Goal: Task Accomplishment & Management: Manage account settings

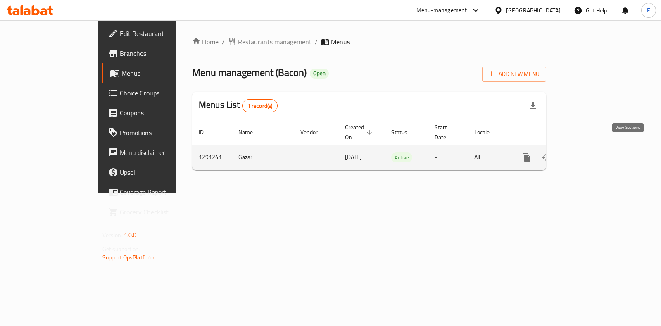
click at [596, 149] on link "enhanced table" at bounding box center [586, 158] width 20 height 20
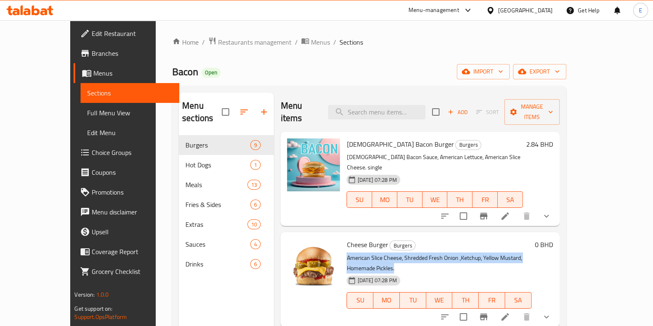
drag, startPoint x: 330, startPoint y: 233, endPoint x: 583, endPoint y: 235, distance: 252.9
click at [531, 253] on p "American Slice Cheese, Shredded Fresh Onion ,Ketchup, Yellow Mustard, Homemade …" at bounding box center [439, 263] width 185 height 21
copy p "American Slice Cheese, Shredded Fresh Onion ,Ketchup, Yellow Mustard, Homemade …"
click at [552, 312] on icon "show more" at bounding box center [547, 317] width 10 height 10
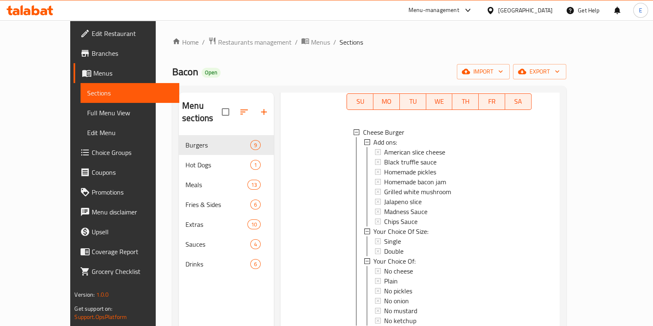
scroll to position [202, 0]
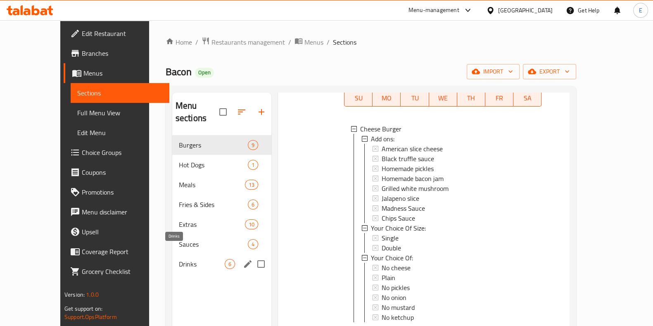
click at [179, 259] on span "Drinks" at bounding box center [202, 264] width 46 height 10
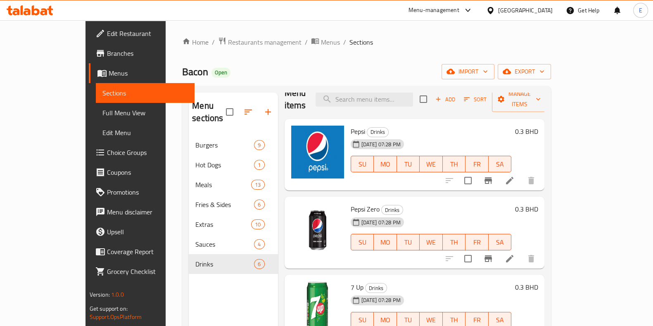
scroll to position [11, 0]
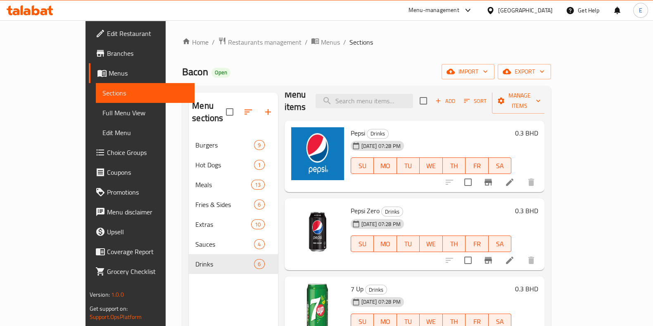
click at [351, 127] on span "Pepsi" at bounding box center [358, 133] width 14 height 12
copy h6 "Pepsi"
drag, startPoint x: 333, startPoint y: 199, endPoint x: 355, endPoint y: 199, distance: 22.7
click at [355, 205] on span "Pepsi Zero" at bounding box center [365, 211] width 29 height 12
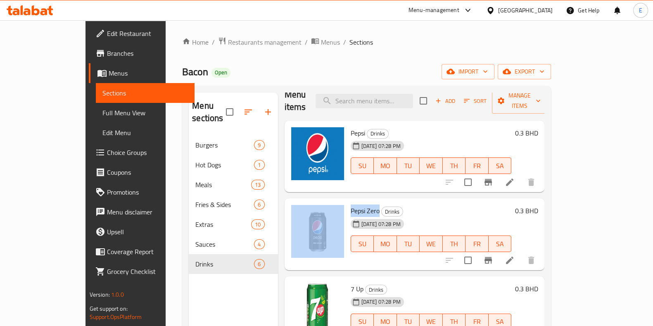
drag, startPoint x: 357, startPoint y: 200, endPoint x: 323, endPoint y: 197, distance: 34.4
click at [323, 202] on div "Pepsi Zero Drinks [DATE] 07:28 PM SU MO TU WE TH FR SA 0.3 BHD" at bounding box center [415, 234] width 254 height 65
copy div "Pepsi Zero"
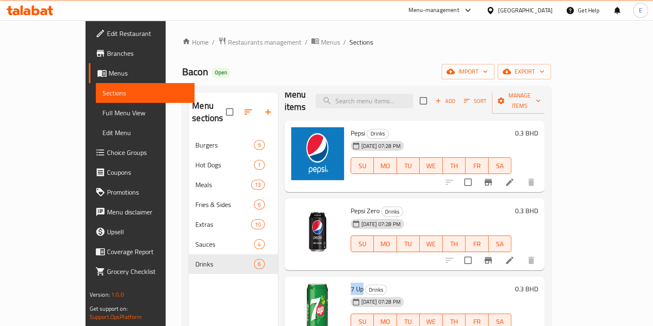
drag, startPoint x: 341, startPoint y: 276, endPoint x: 329, endPoint y: 276, distance: 12.0
click at [351, 283] on span "7 Up" at bounding box center [357, 289] width 13 height 12
copy span "7 Up"
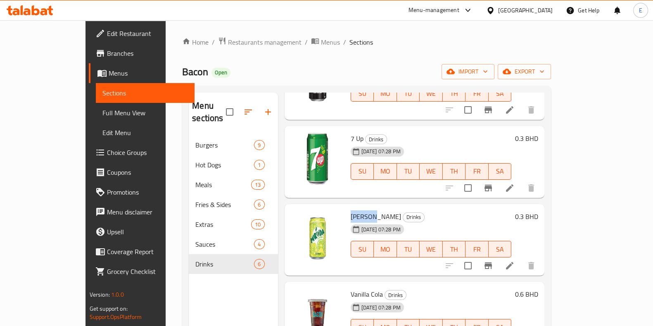
drag, startPoint x: 331, startPoint y: 201, endPoint x: 350, endPoint y: 201, distance: 18.6
click at [351, 211] on h6 "[PERSON_NAME]" at bounding box center [431, 217] width 161 height 12
copy span "[PERSON_NAME]"
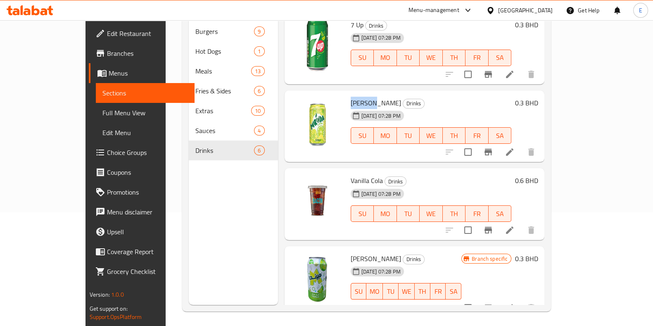
scroll to position [116, 0]
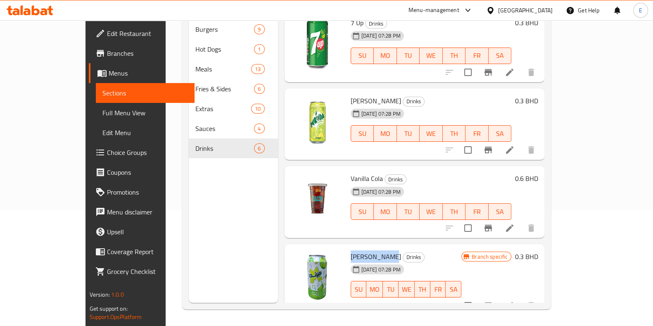
drag, startPoint x: 330, startPoint y: 239, endPoint x: 364, endPoint y: 244, distance: 34.6
click at [364, 251] on h6 "[PERSON_NAME] Drinks" at bounding box center [406, 257] width 111 height 12
copy span "[PERSON_NAME]"
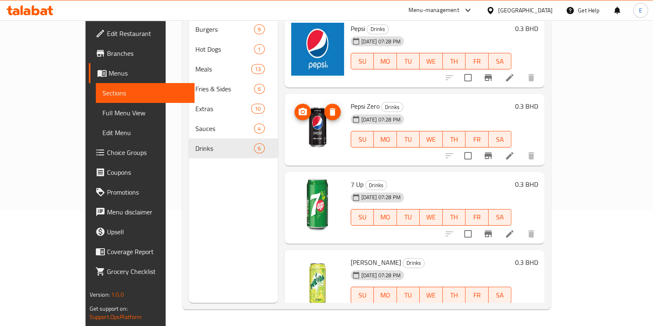
scroll to position [0, 0]
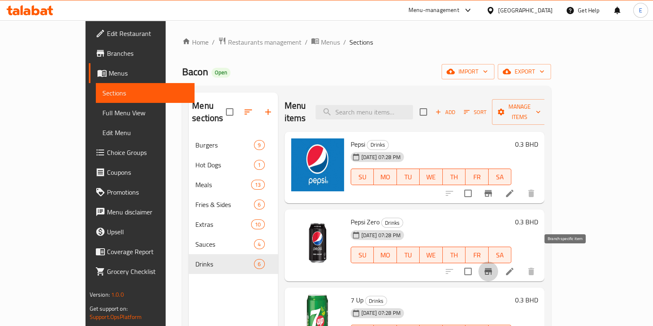
click at [493, 267] on icon "Branch-specific-item" at bounding box center [488, 272] width 10 height 10
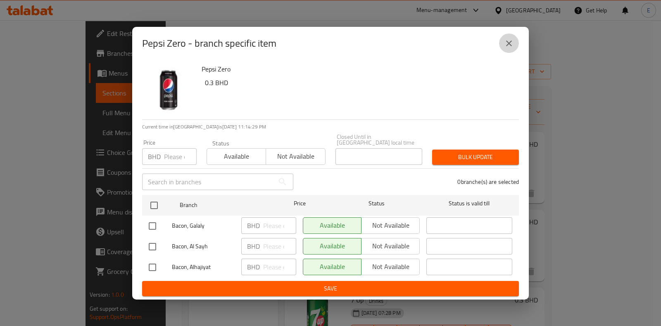
click at [505, 52] on button "close" at bounding box center [509, 43] width 20 height 20
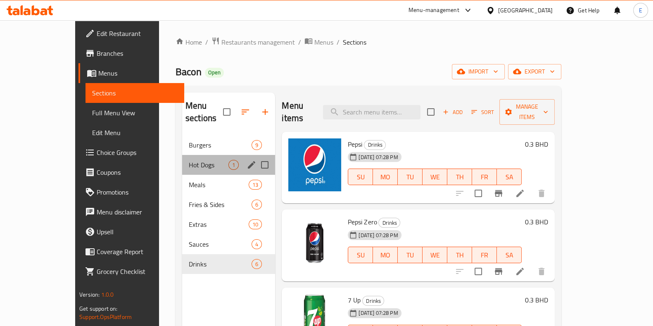
click at [182, 155] on div "Hot Dogs 1" at bounding box center [228, 165] width 93 height 20
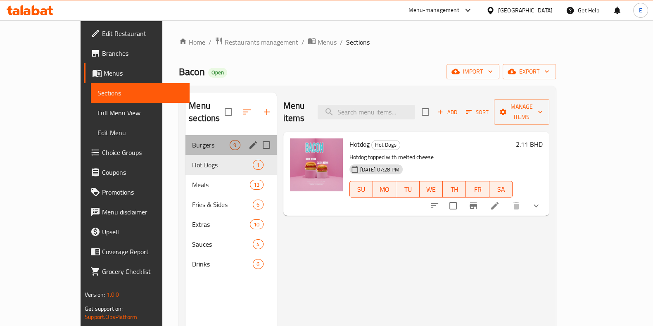
click at [186, 139] on div "Burgers 9" at bounding box center [231, 145] width 91 height 20
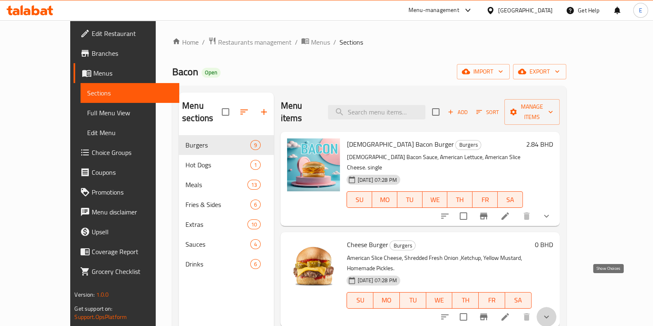
click at [552, 312] on icon "show more" at bounding box center [547, 317] width 10 height 10
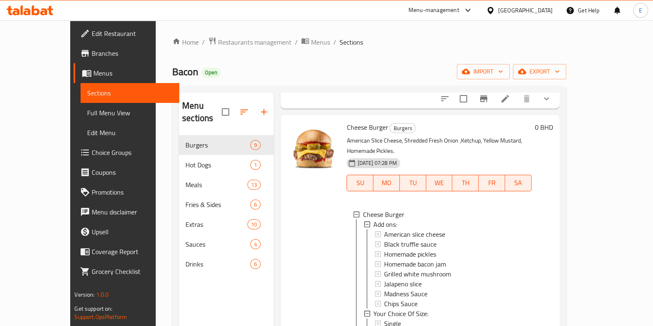
scroll to position [1, 0]
click at [387, 318] on div "Single" at bounding box center [454, 323] width 140 height 10
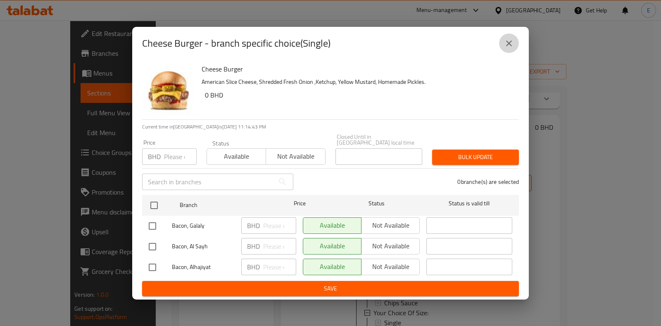
click at [511, 53] on button "close" at bounding box center [509, 43] width 20 height 20
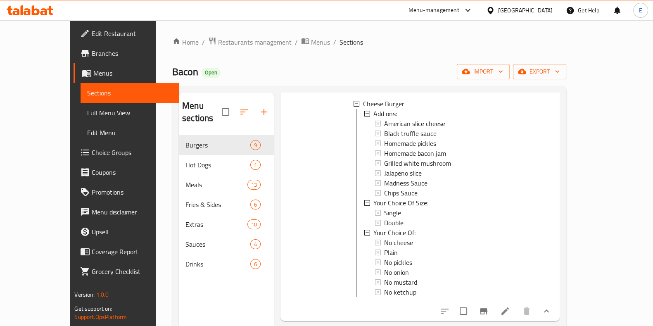
scroll to position [228, 0]
click at [494, 300] on button "Branch-specific-item" at bounding box center [484, 310] width 20 height 20
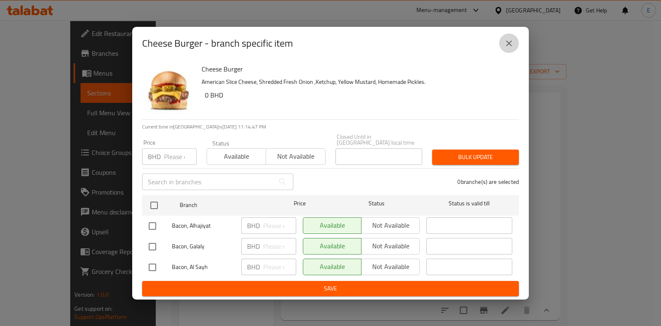
click at [507, 48] on icon "close" at bounding box center [509, 43] width 10 height 10
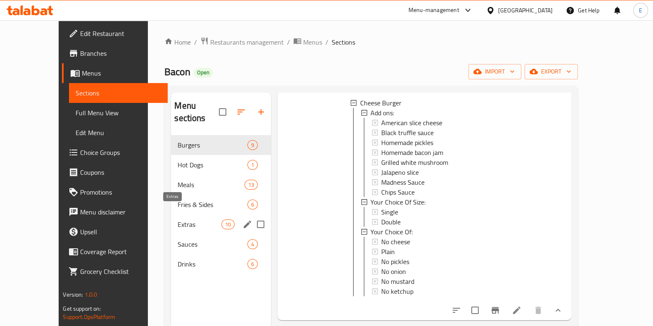
click at [178, 219] on span "Extras" at bounding box center [200, 224] width 44 height 10
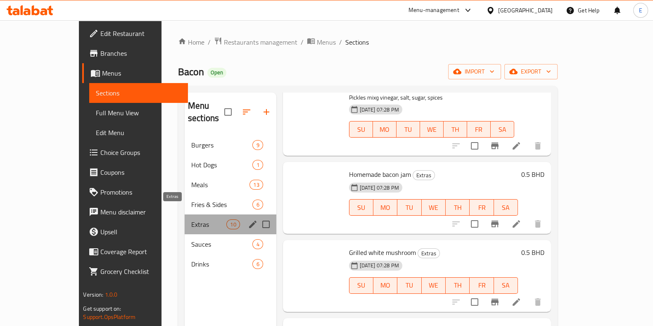
click at [191, 219] on span "Extras" at bounding box center [208, 224] width 35 height 10
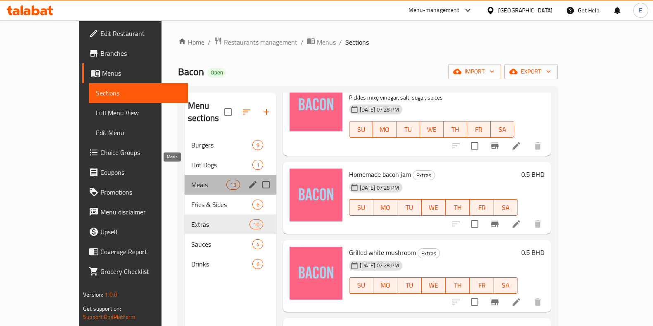
click at [191, 180] on span "Meals" at bounding box center [208, 185] width 35 height 10
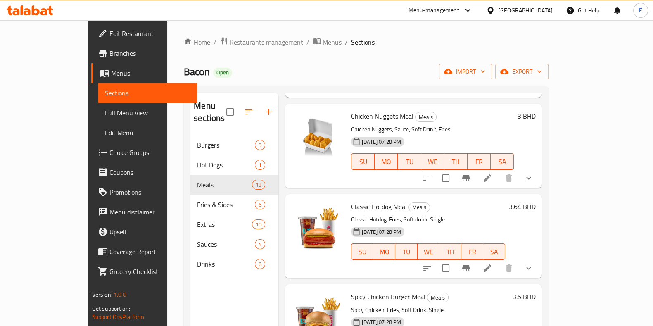
scroll to position [119, 0]
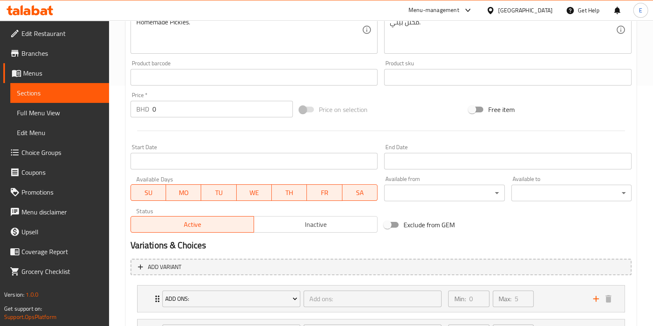
scroll to position [350, 0]
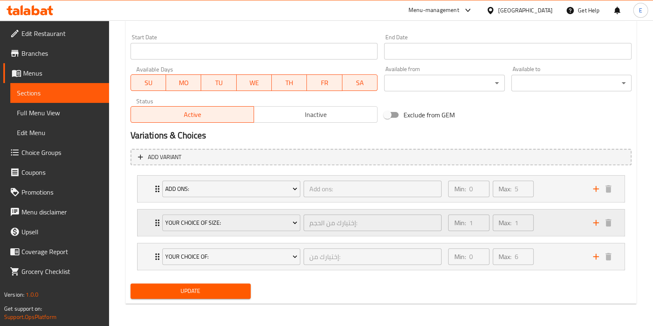
click at [556, 231] on div "Min: 1 ​ Max: 1 ​" at bounding box center [515, 222] width 145 height 26
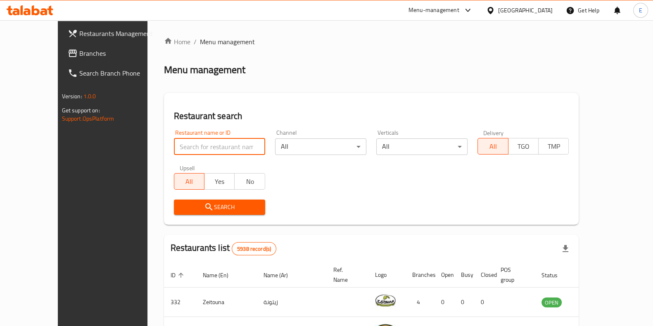
click at [223, 149] on input "search" at bounding box center [219, 146] width 91 height 17
type input "kumo"
click button "Search" at bounding box center [219, 207] width 91 height 15
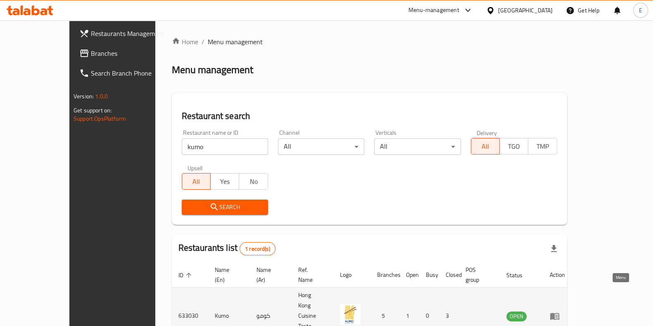
click at [560, 311] on icon "enhanced table" at bounding box center [555, 316] width 10 height 10
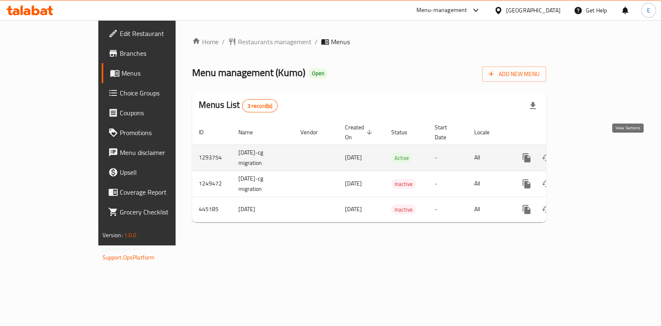
click at [596, 153] on link "enhanced table" at bounding box center [586, 158] width 20 height 20
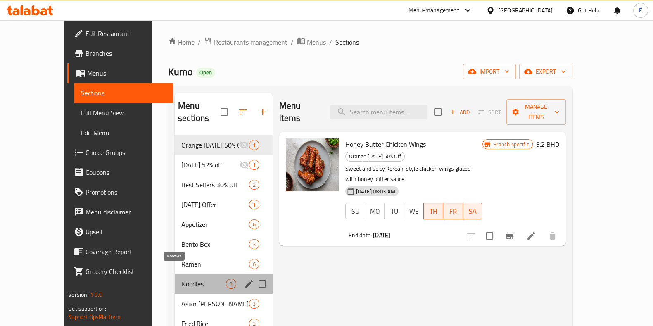
click at [181, 279] on span "Noodles" at bounding box center [203, 284] width 45 height 10
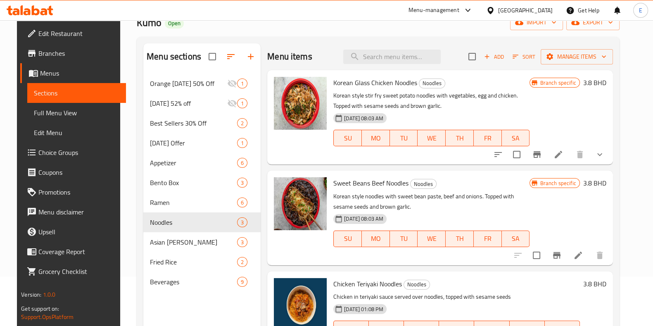
scroll to position [116, 0]
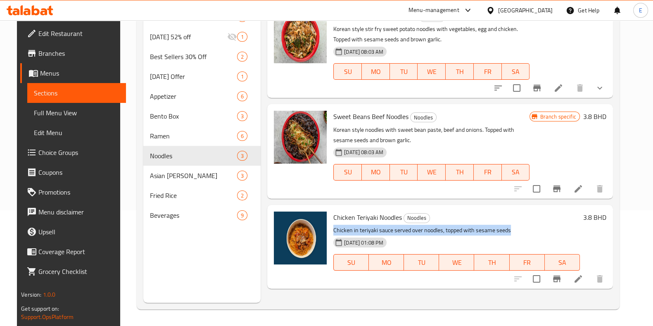
drag, startPoint x: 330, startPoint y: 229, endPoint x: 521, endPoint y: 230, distance: 190.9
click at [521, 230] on p "Chicken in teriyaki sauce served over noodles, topped with sesame seeds" at bounding box center [456, 230] width 246 height 10
copy p "Chicken in teriyaki sauce served over noodles, topped with sesame seeds"
